Goal: Information Seeking & Learning: Learn about a topic

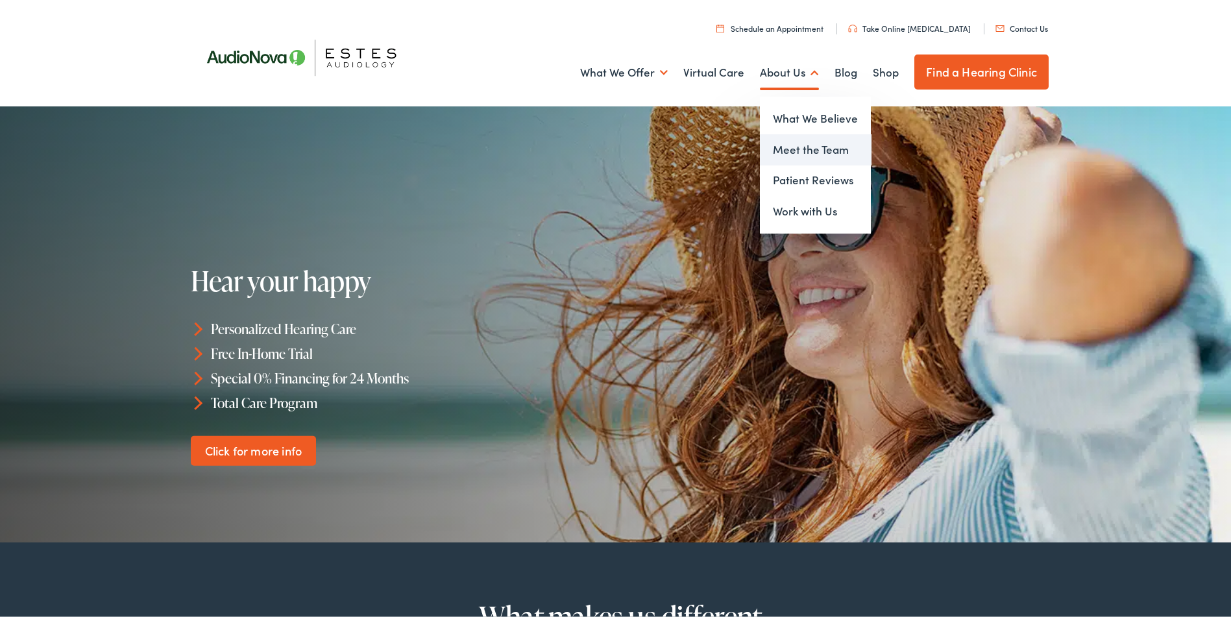
click at [804, 151] on link "Meet the Team" at bounding box center [815, 147] width 111 height 31
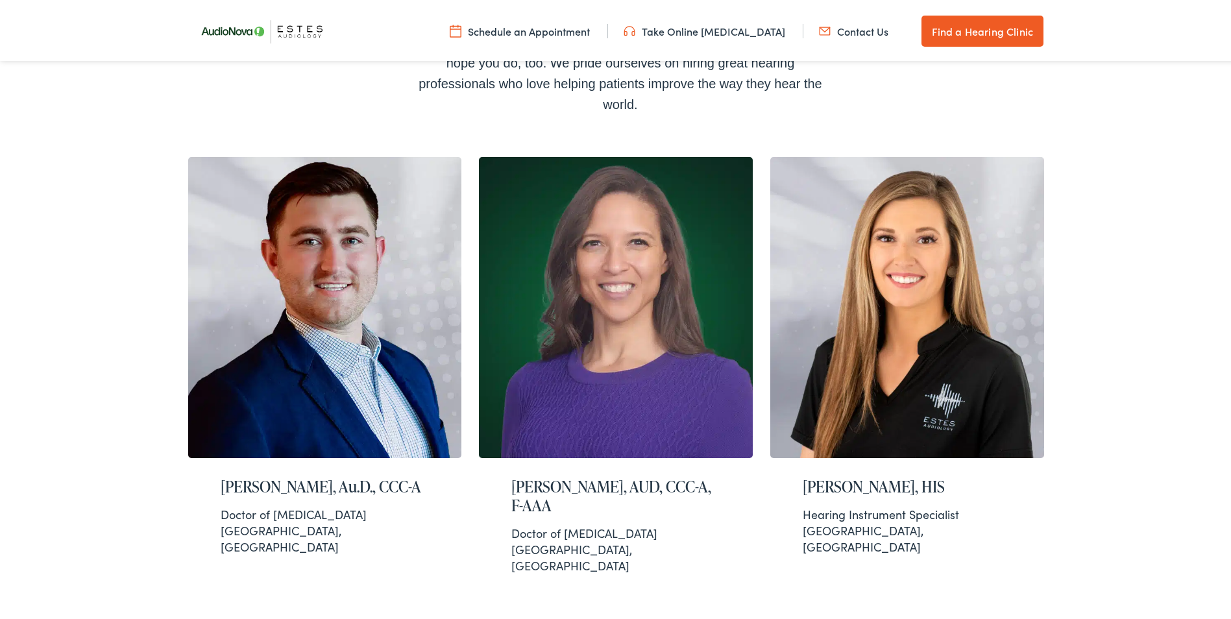
scroll to position [779, 0]
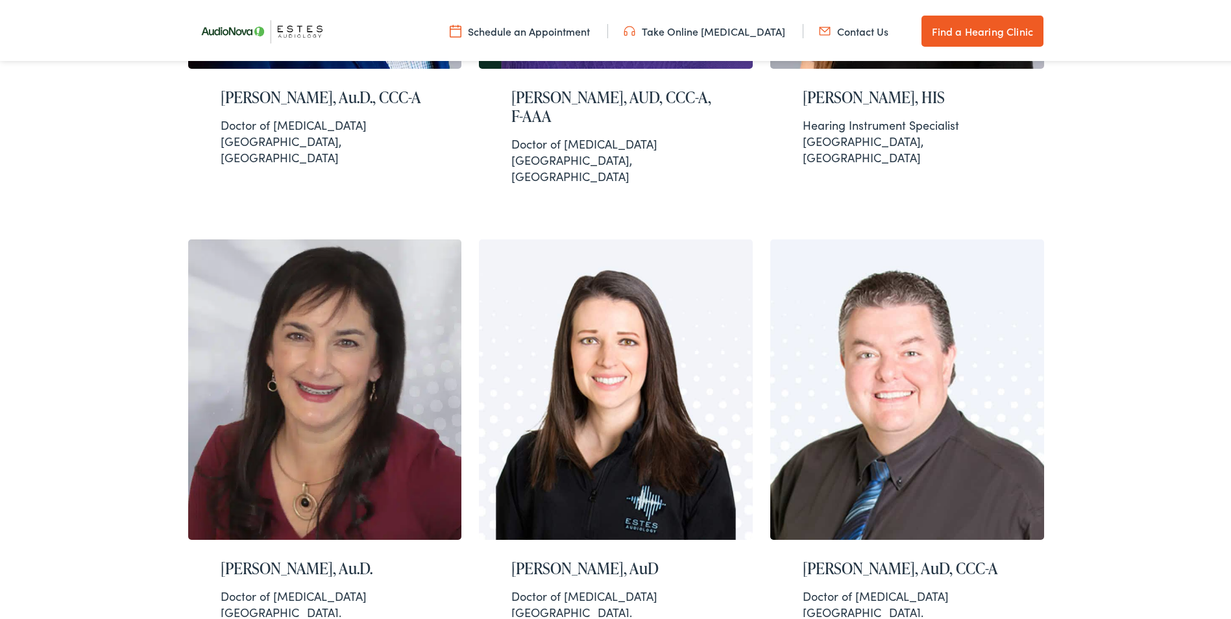
click at [743, 32] on link "Take Online [MEDICAL_DATA]" at bounding box center [705, 28] width 162 height 14
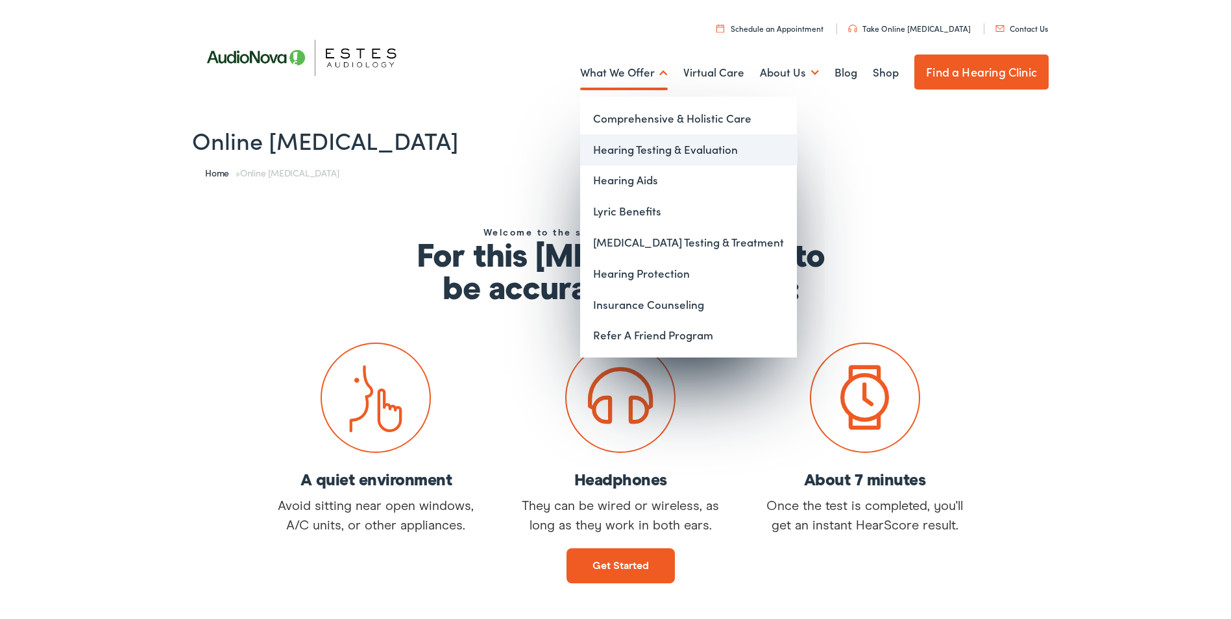
click at [608, 149] on link "Hearing Testing & Evaluation" at bounding box center [688, 147] width 217 height 31
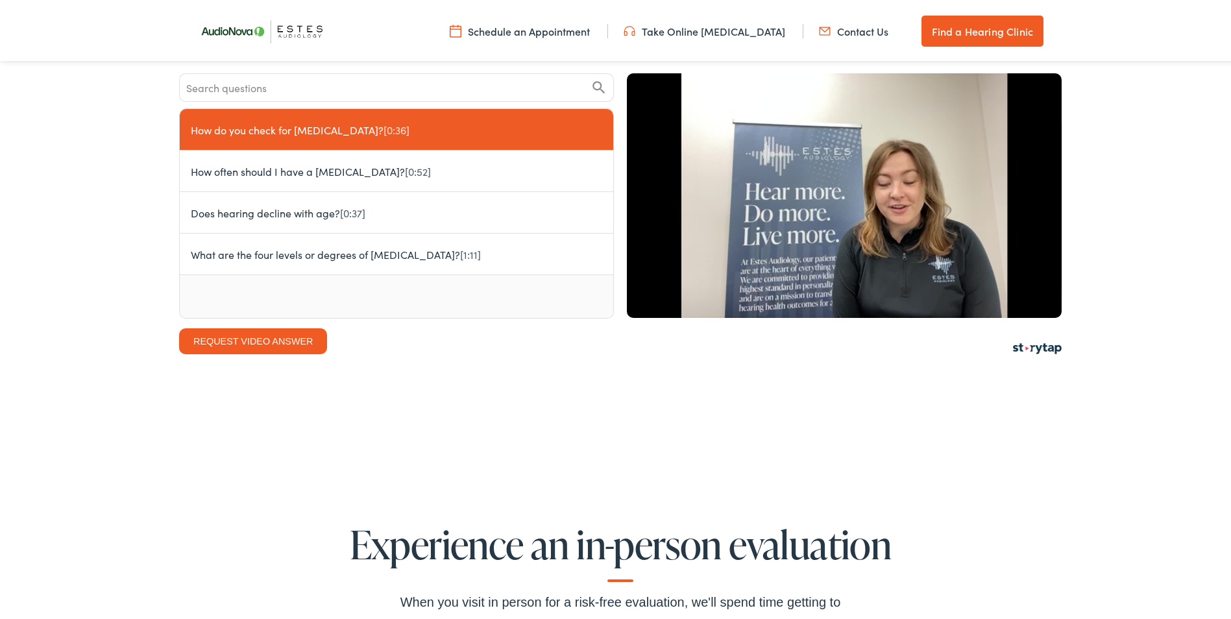
scroll to position [1104, 0]
